Goal: Transaction & Acquisition: Purchase product/service

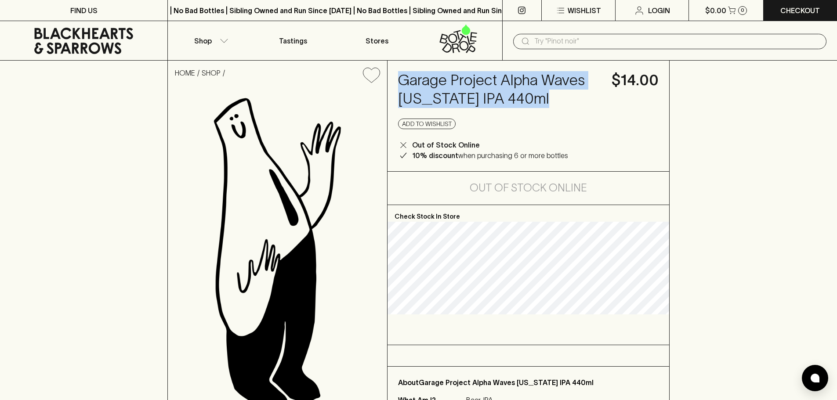
drag, startPoint x: 390, startPoint y: 75, endPoint x: 540, endPoint y: 108, distance: 153.4
click at [540, 108] on div "Garage Project Alpha Waves [US_STATE] IPA 440ml $14.00 Add to wishlist Out of S…" at bounding box center [528, 116] width 282 height 111
copy h4 "Garage Project Alpha Waves [US_STATE] IPA 440ml"
